Goal: Navigation & Orientation: Understand site structure

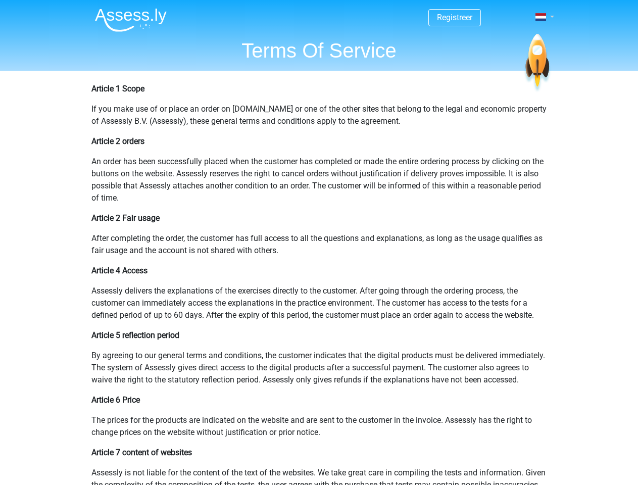
click at [542, 17] on span at bounding box center [541, 17] width 11 height 8
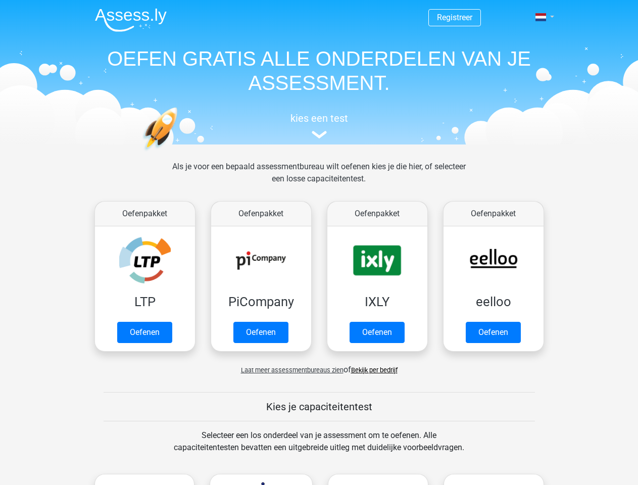
click at [542, 17] on span at bounding box center [541, 17] width 11 height 8
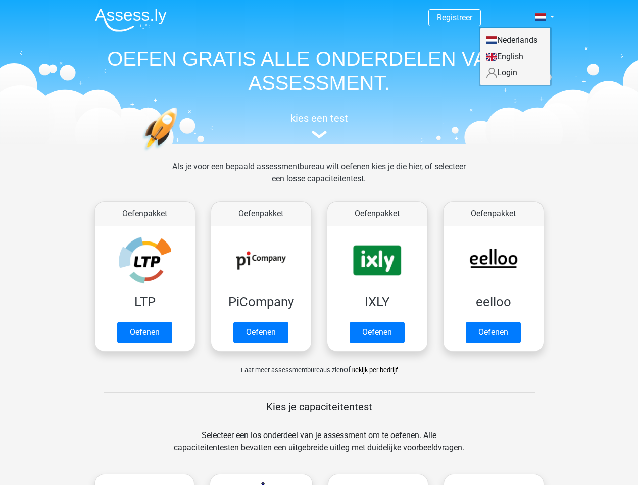
click at [290, 370] on span "Laat meer assessmentbureaus zien" at bounding box center [292, 370] width 103 height 8
